Goal: Check status: Check status

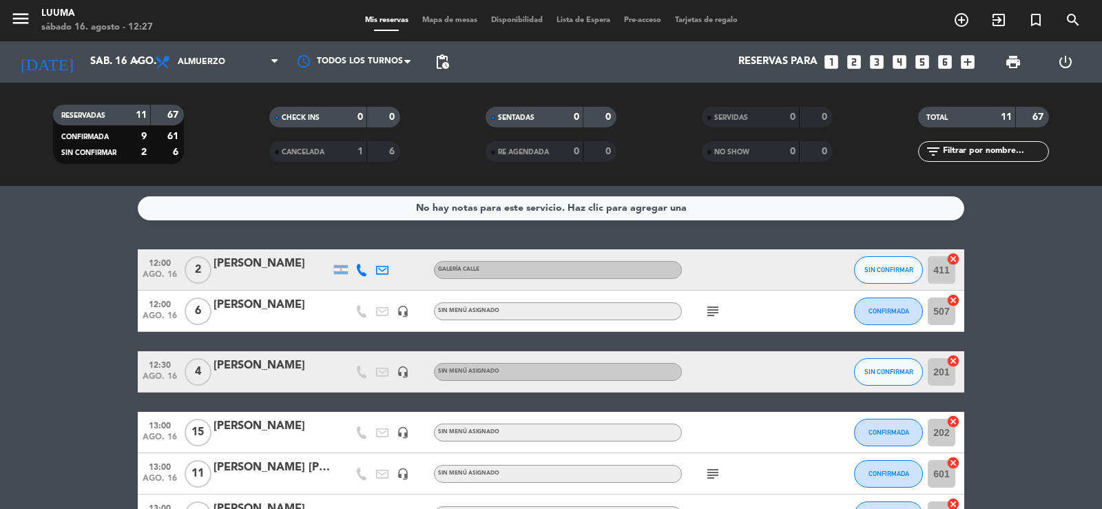
click at [714, 309] on icon "subject" at bounding box center [713, 311] width 17 height 17
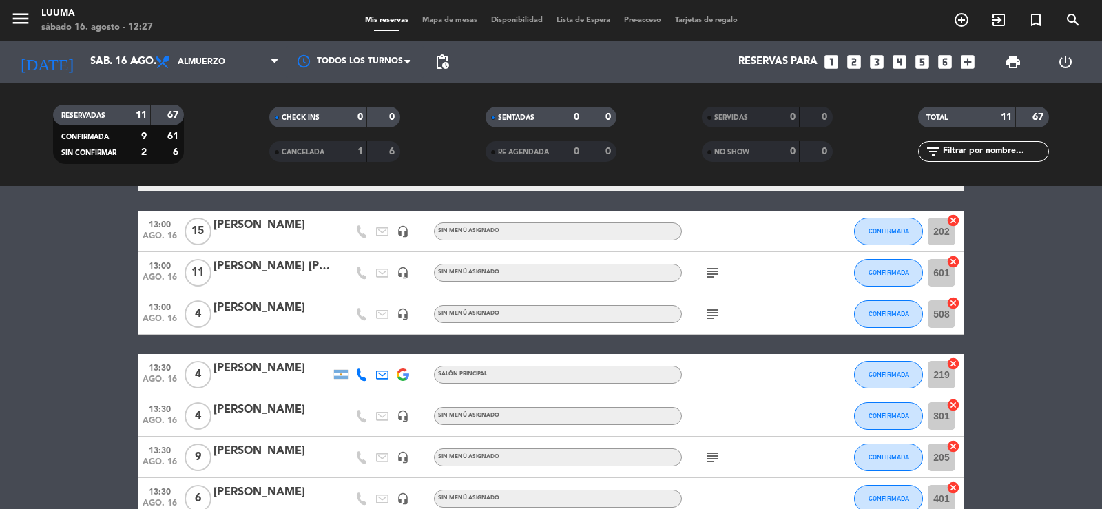
scroll to position [207, 0]
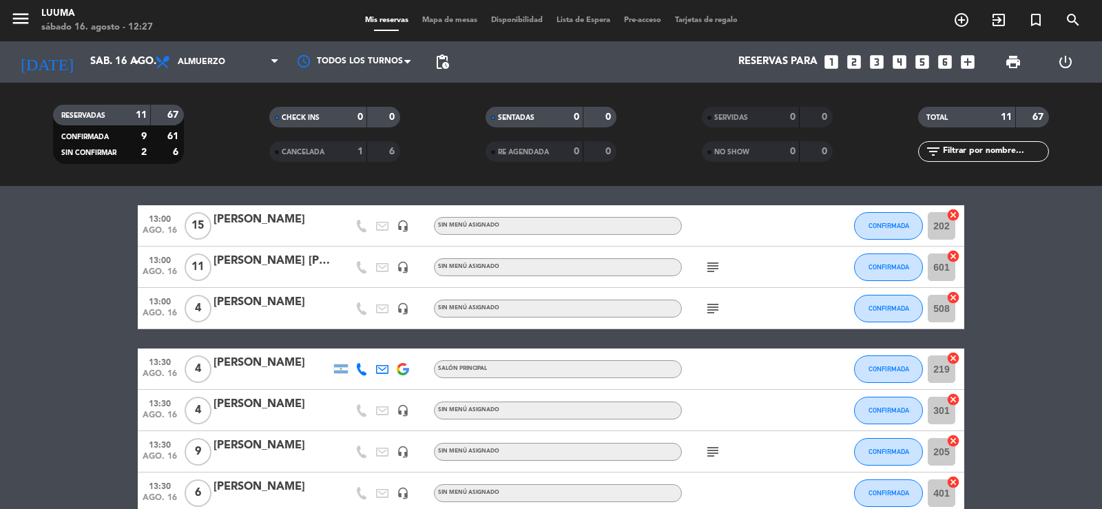
click at [714, 272] on icon "subject" at bounding box center [713, 267] width 17 height 17
click at [709, 302] on icon "subject" at bounding box center [713, 308] width 17 height 17
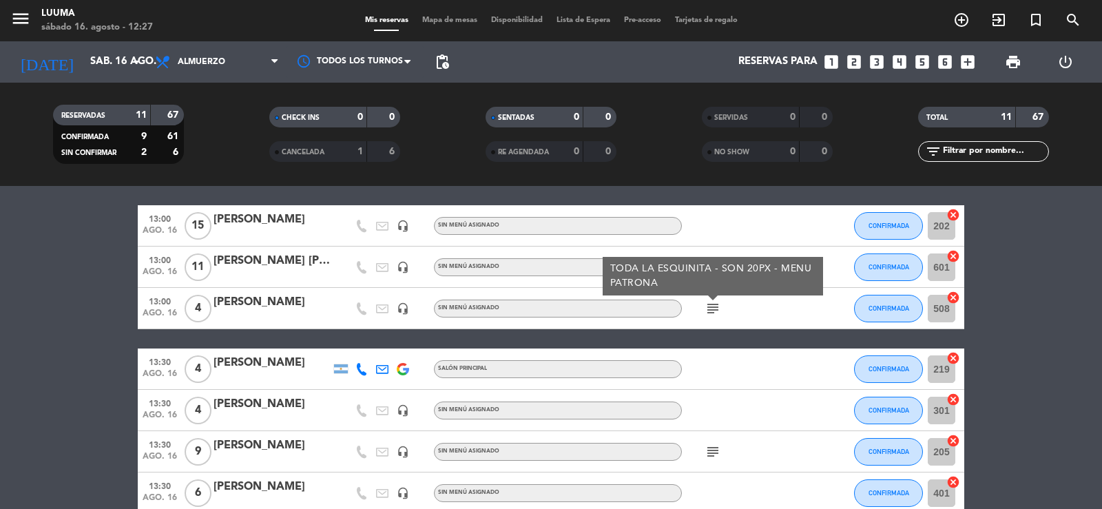
click at [709, 302] on icon "subject" at bounding box center [713, 308] width 17 height 17
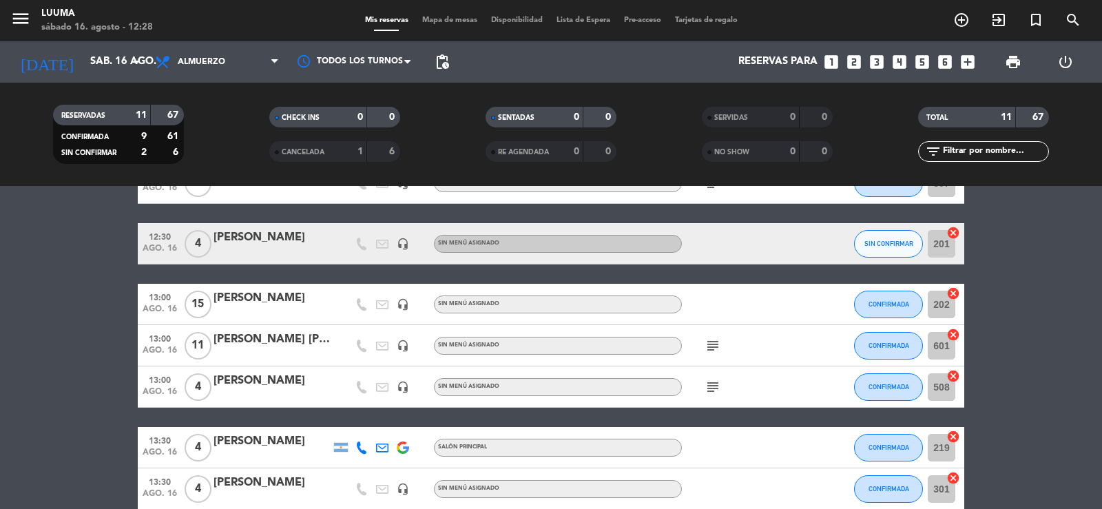
scroll to position [138, 0]
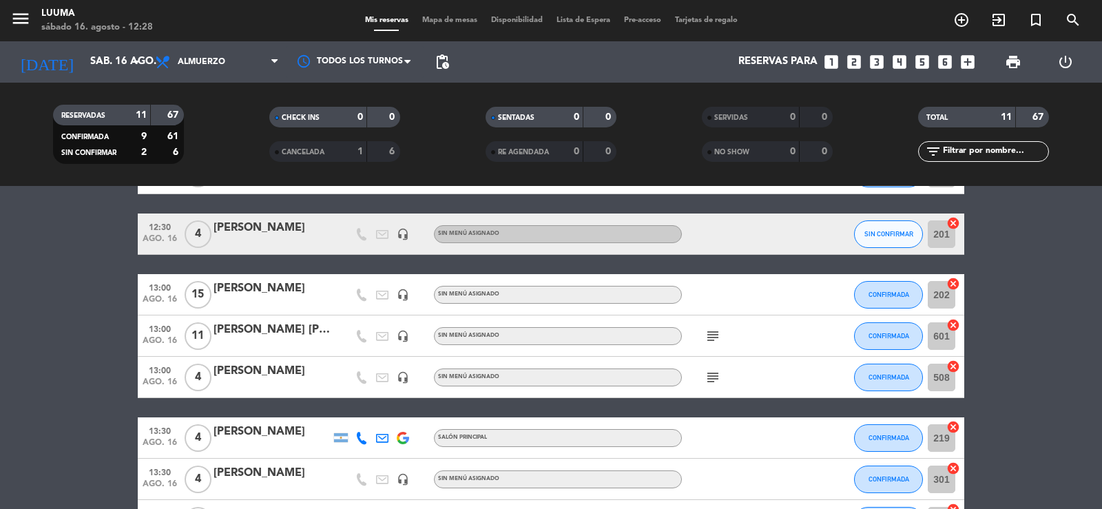
click at [709, 386] on div "subject" at bounding box center [744, 377] width 124 height 41
click at [709, 377] on icon "subject" at bounding box center [713, 377] width 17 height 17
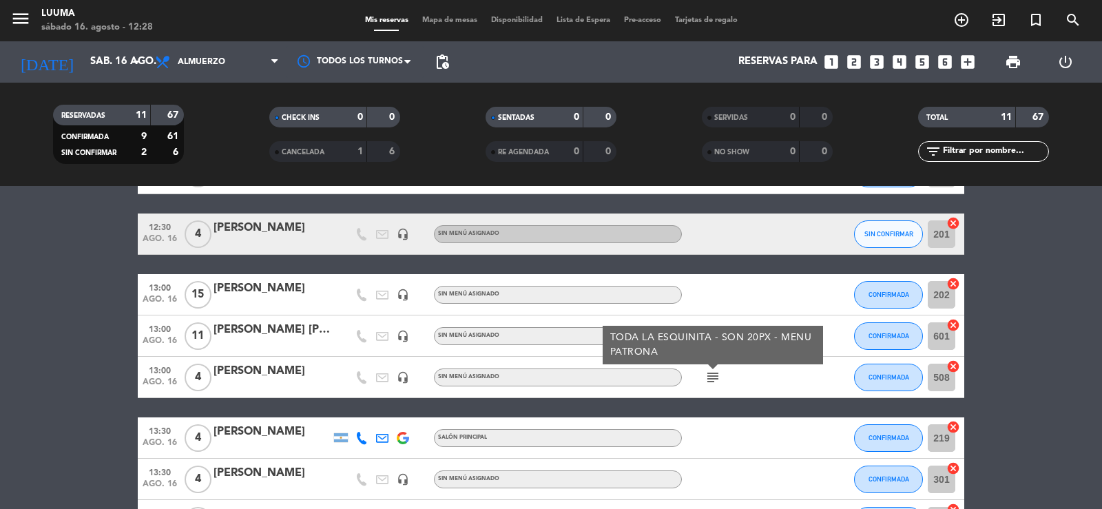
click at [709, 377] on icon "subject" at bounding box center [713, 377] width 17 height 17
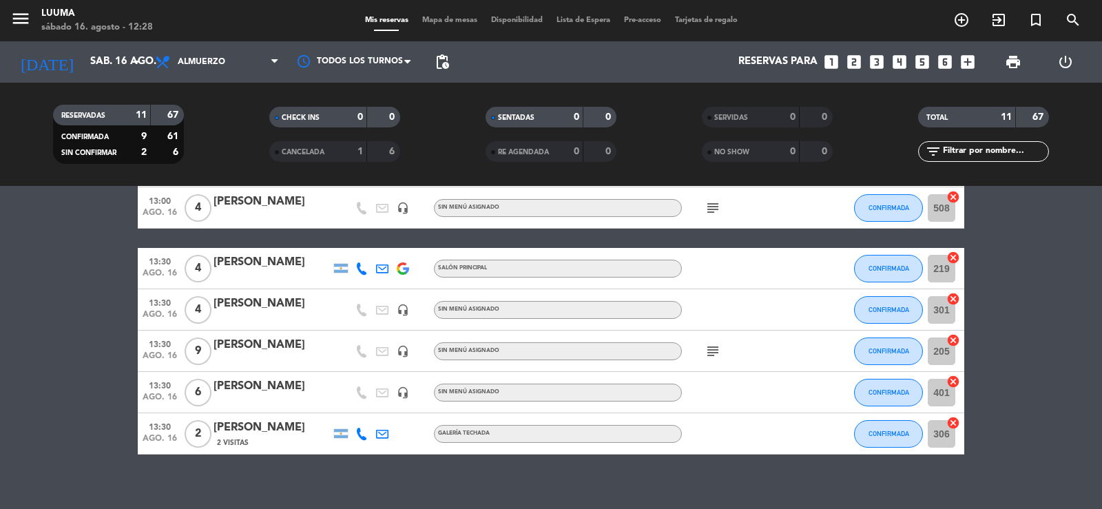
scroll to position [322, 0]
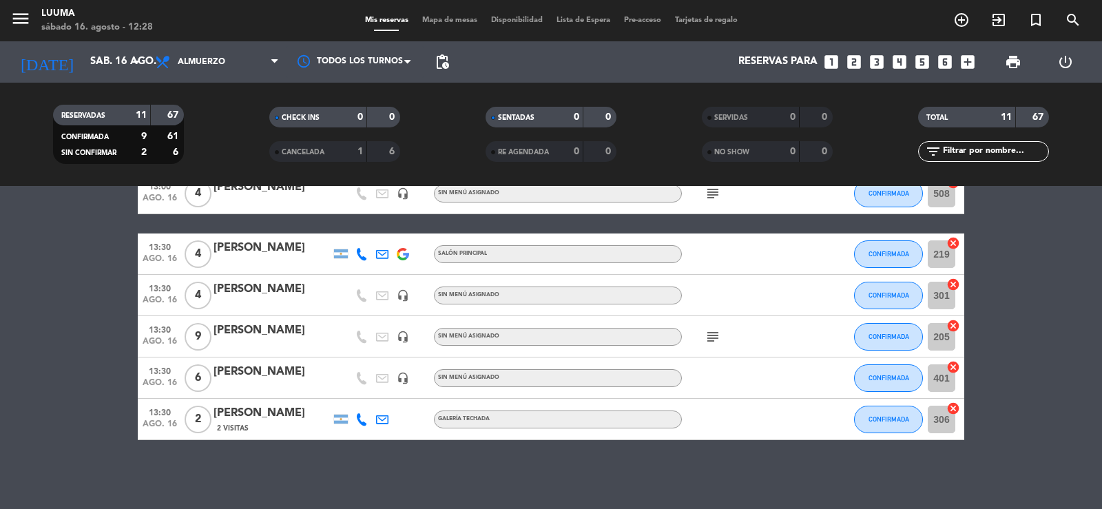
click at [713, 347] on div "subject" at bounding box center [744, 336] width 124 height 41
click at [712, 342] on icon "subject" at bounding box center [713, 337] width 17 height 17
